Goal: Transaction & Acquisition: Purchase product/service

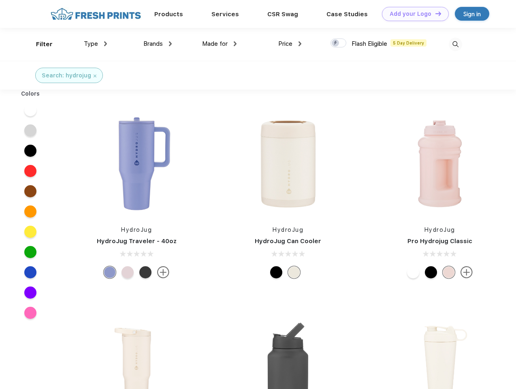
click at [413, 14] on link "Add your Logo Design Tool" at bounding box center [415, 14] width 67 height 14
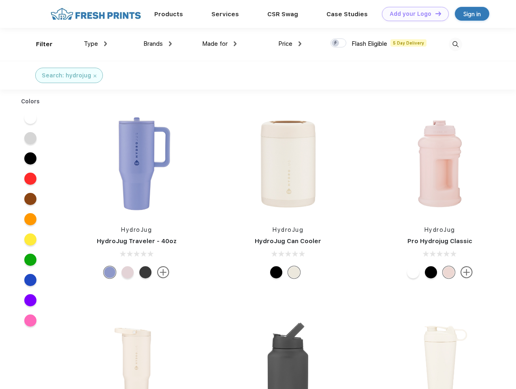
click at [0, 0] on div "Design Tool" at bounding box center [0, 0] width 0 height 0
click at [435, 13] on link "Add your Logo Design Tool" at bounding box center [415, 14] width 67 height 14
click at [39, 44] on div "Filter" at bounding box center [44, 44] width 17 height 9
click at [96, 44] on span "Type" at bounding box center [91, 43] width 14 height 7
click at [158, 44] on span "Brands" at bounding box center [152, 43] width 19 height 7
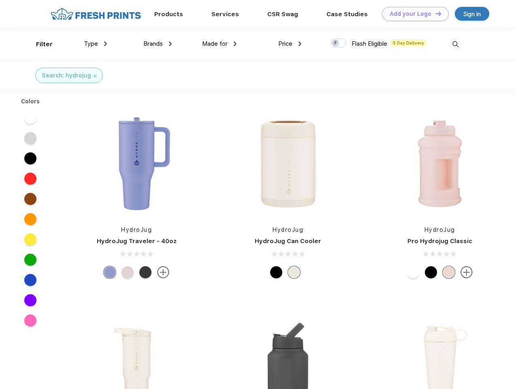
click at [220, 44] on span "Made for" at bounding box center [215, 43] width 26 height 7
click at [290, 44] on span "Price" at bounding box center [285, 43] width 14 height 7
click at [339, 43] on div at bounding box center [339, 43] width 16 height 9
click at [336, 43] on input "checkbox" at bounding box center [333, 40] width 5 height 5
click at [456, 44] on img at bounding box center [455, 44] width 13 height 13
